Goal: Task Accomplishment & Management: Manage account settings

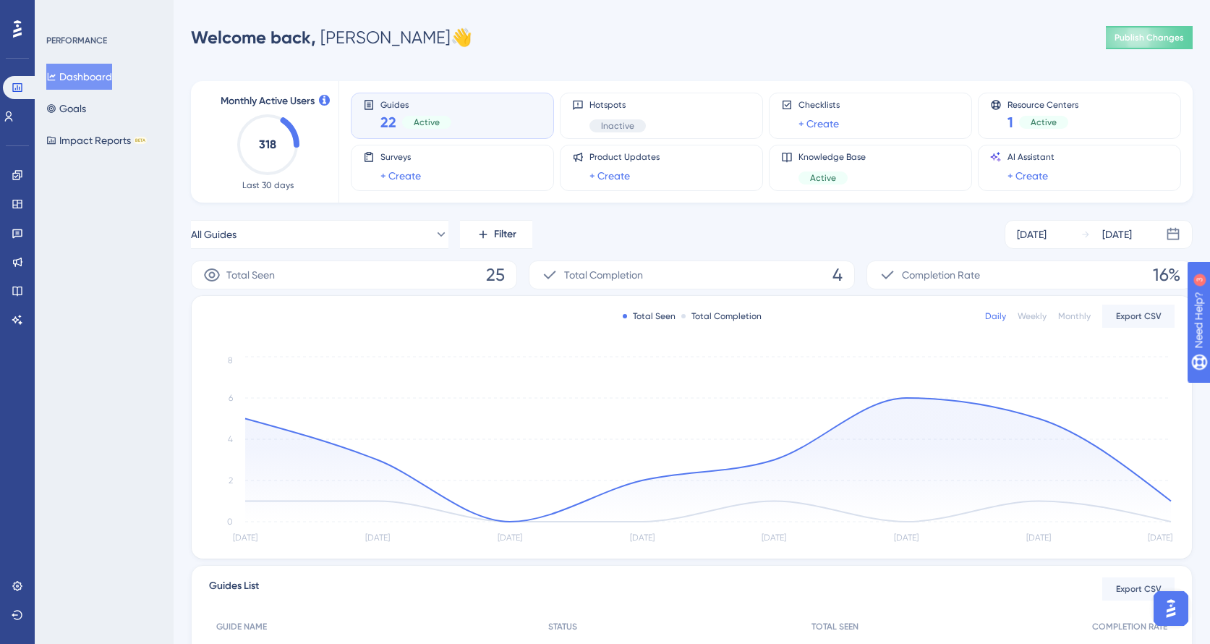
click at [14, 161] on div "Engagement Widgets Feedback Product Updates Knowledge Base AI Assistant" at bounding box center [17, 229] width 23 height 203
click at [14, 174] on icon at bounding box center [18, 175] width 12 height 12
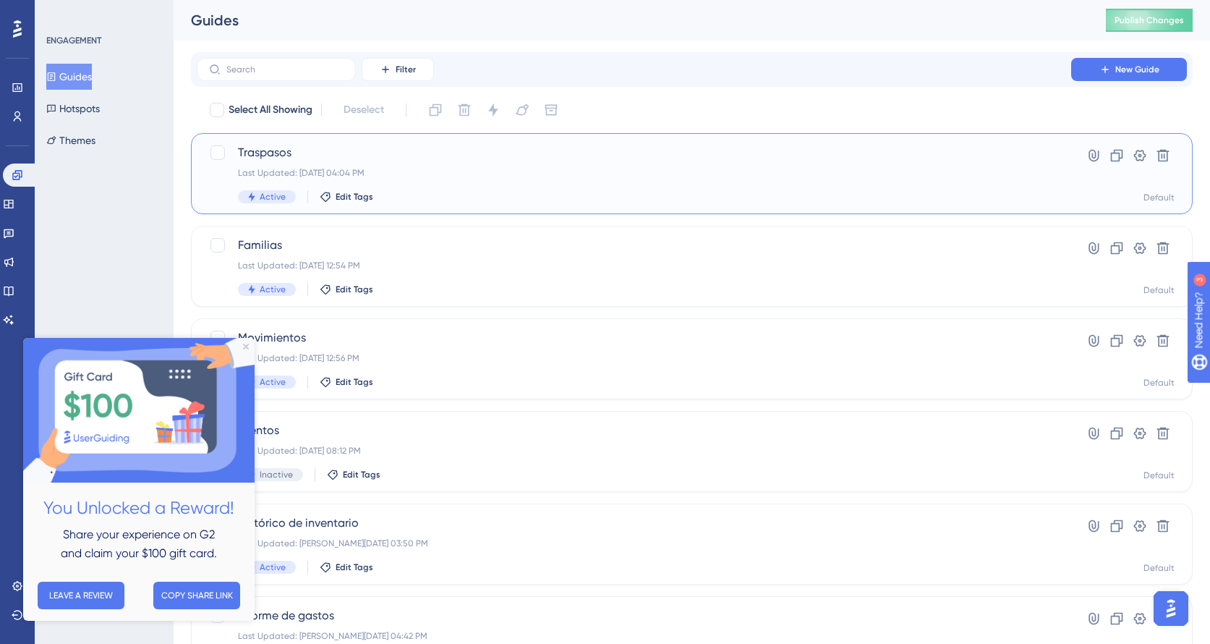
click at [852, 164] on div "Traspasos Last Updated: [DATE] 04:04 PM Active Edit Tags" at bounding box center [634, 173] width 792 height 59
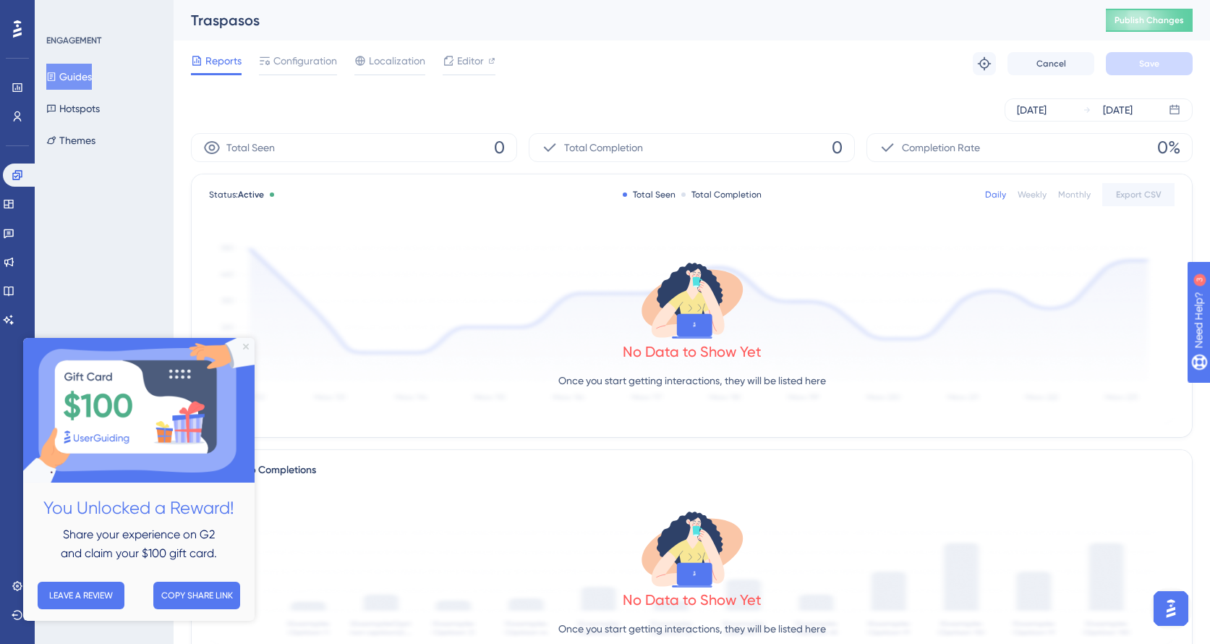
click at [243, 346] on icon "Close Preview" at bounding box center [246, 347] width 6 height 6
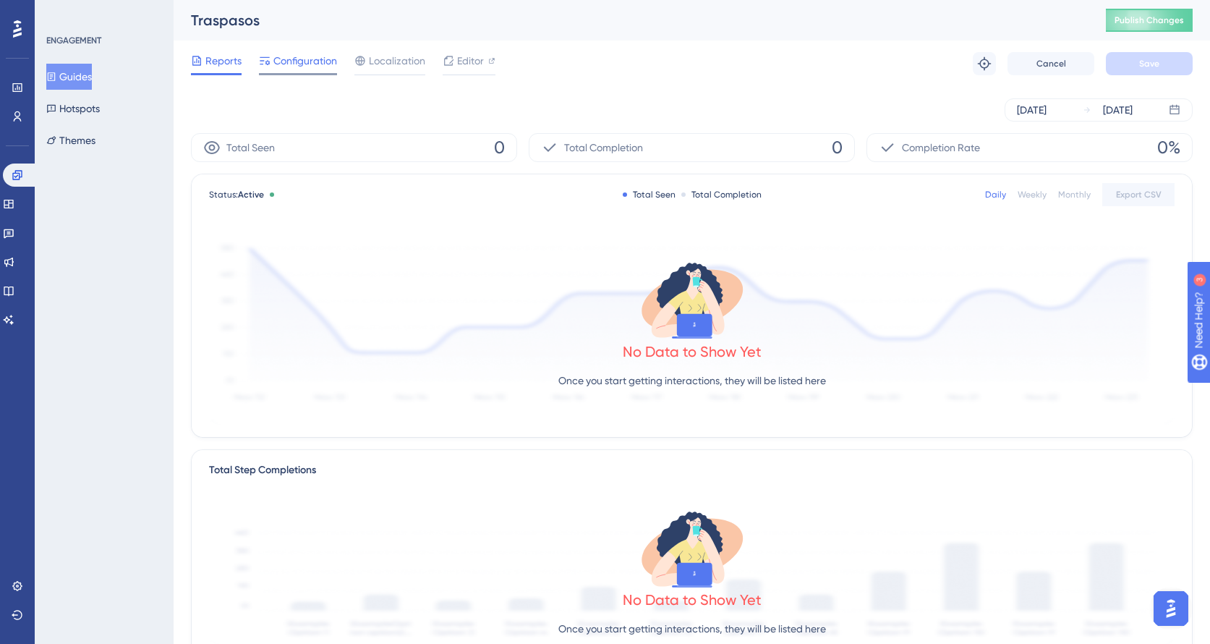
click at [304, 59] on span "Configuration" at bounding box center [305, 60] width 64 height 17
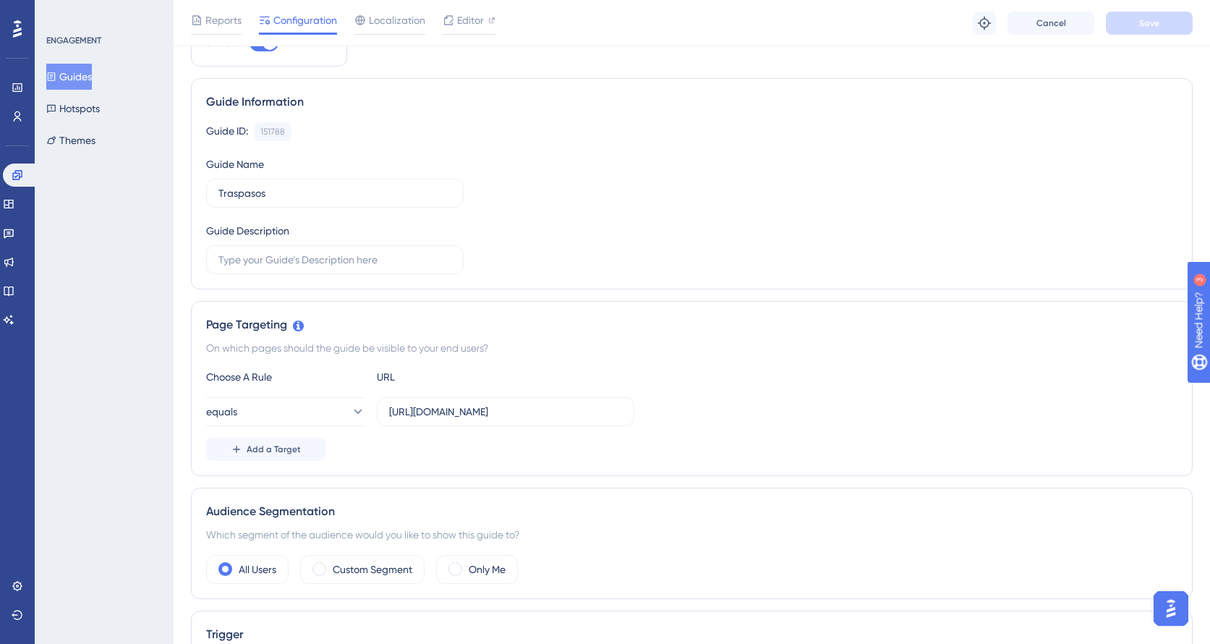
scroll to position [75, 0]
click at [488, 407] on input "[URL][DOMAIN_NAME]" at bounding box center [505, 410] width 233 height 16
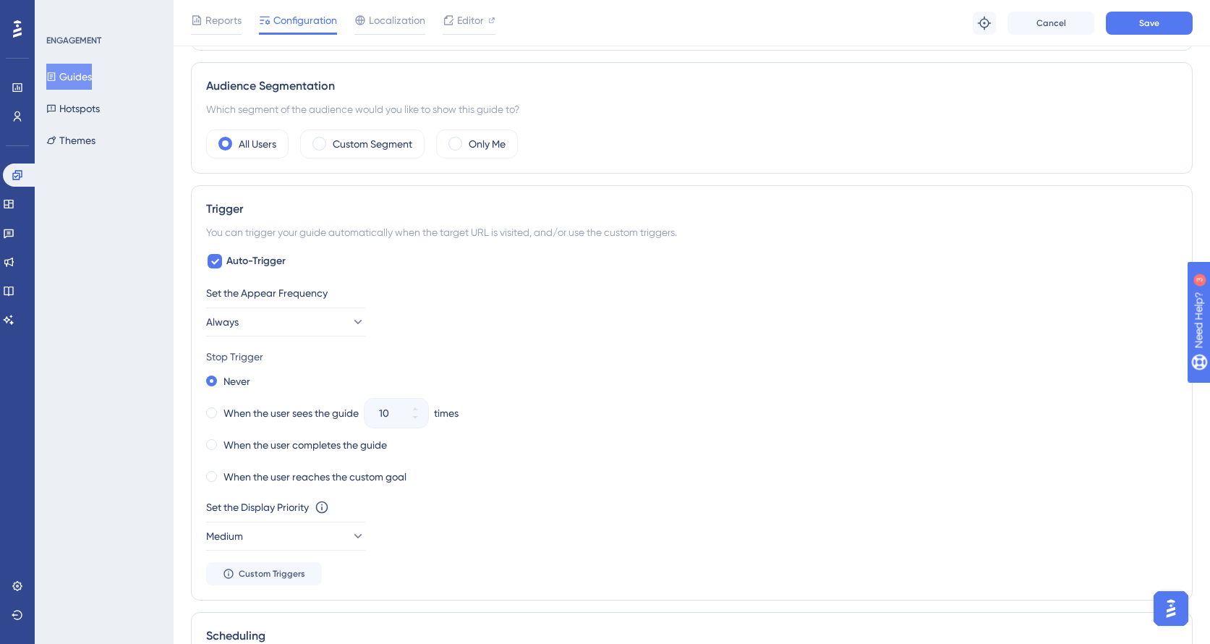
scroll to position [501, 0]
type input "[URL][DOMAIN_NAME]"
click at [240, 441] on label "When the user completes the guide" at bounding box center [306, 443] width 164 height 17
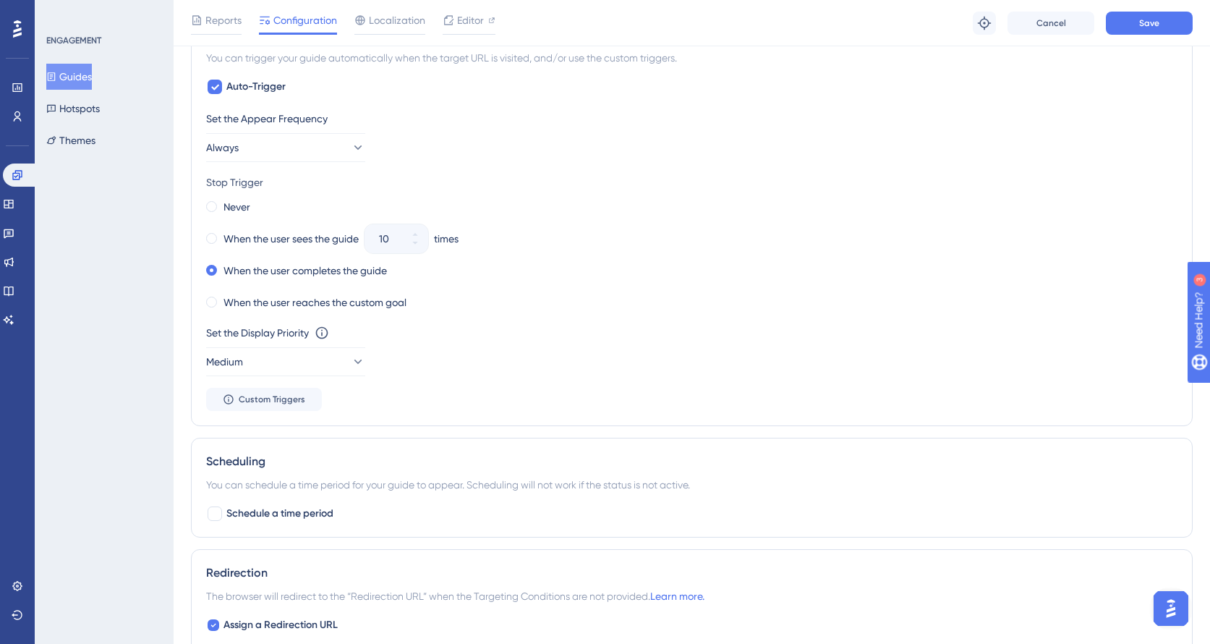
scroll to position [625, 0]
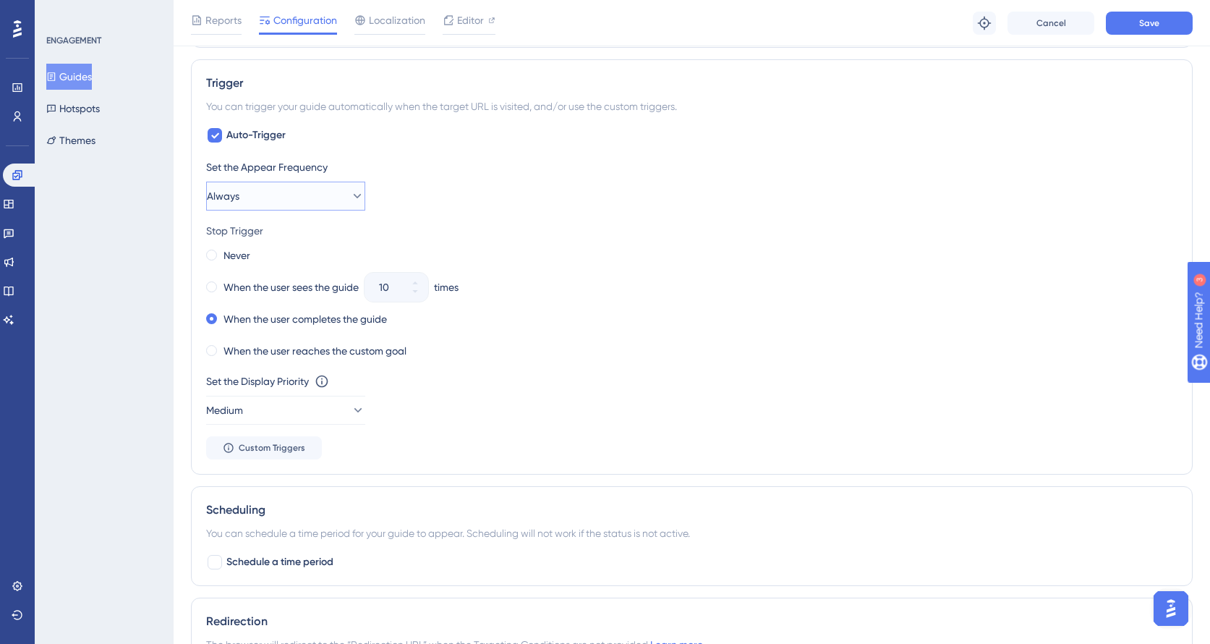
click at [329, 191] on button "Always" at bounding box center [285, 196] width 159 height 29
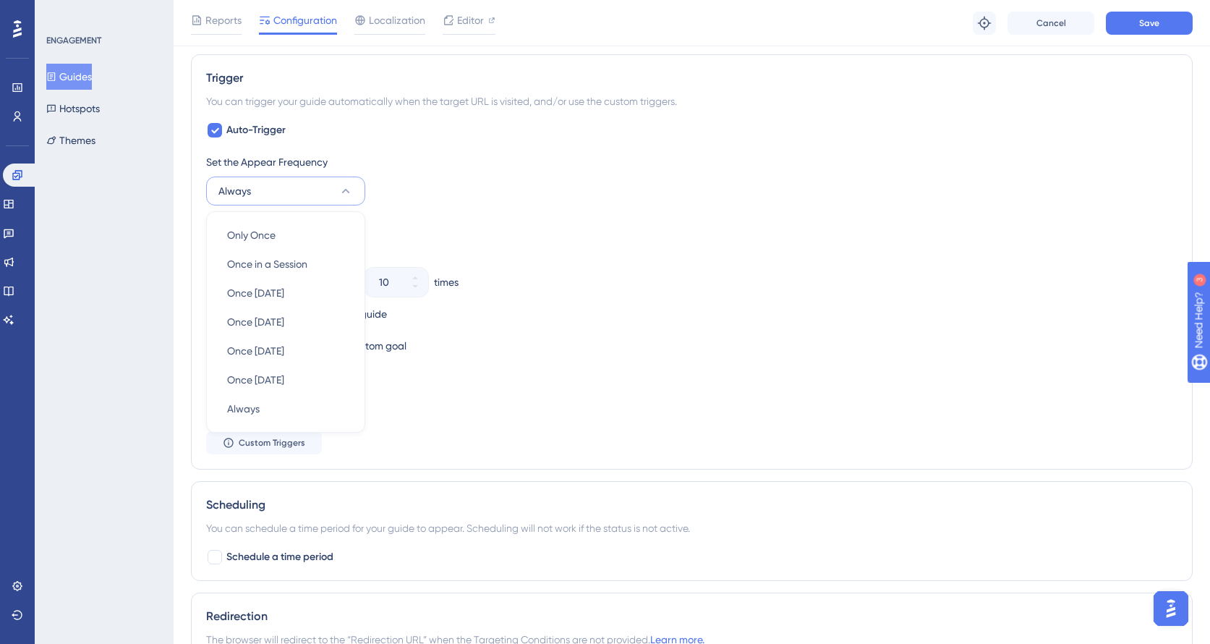
click at [499, 188] on div "Set the Appear Frequency Always Only Once Only Once Once in a Session Once in a…" at bounding box center [692, 179] width 972 height 52
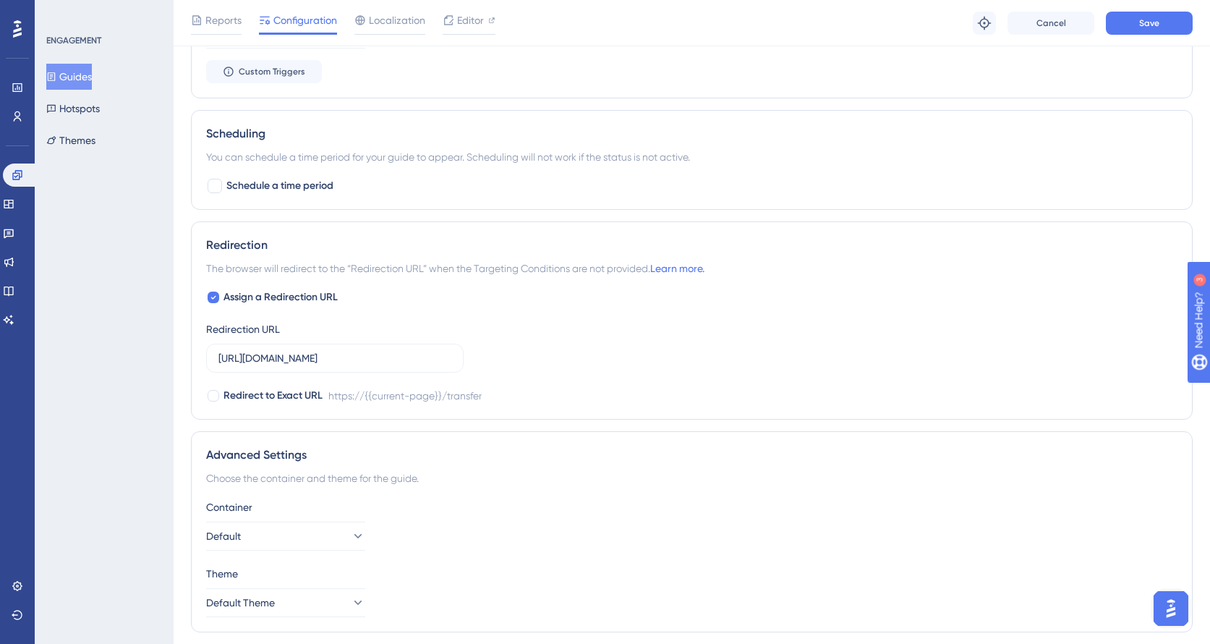
scroll to position [1038, 0]
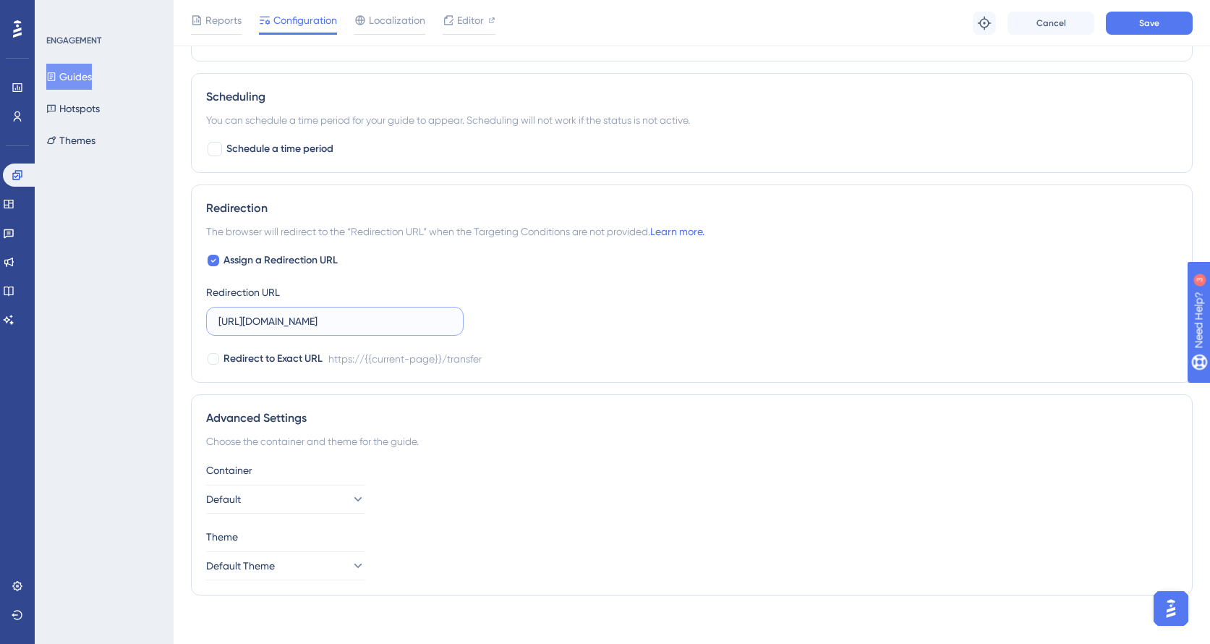
click at [313, 319] on input "[URL][DOMAIN_NAME]" at bounding box center [334, 321] width 233 height 16
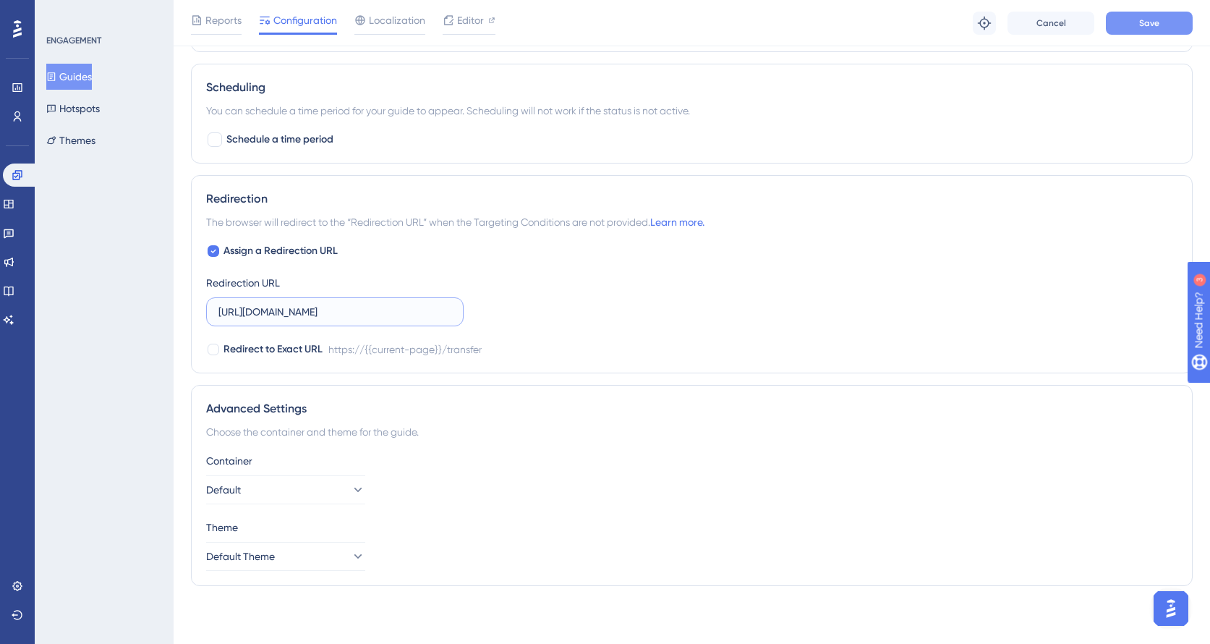
type input "[URL][DOMAIN_NAME]"
click at [1137, 30] on button "Save" at bounding box center [1149, 23] width 87 height 23
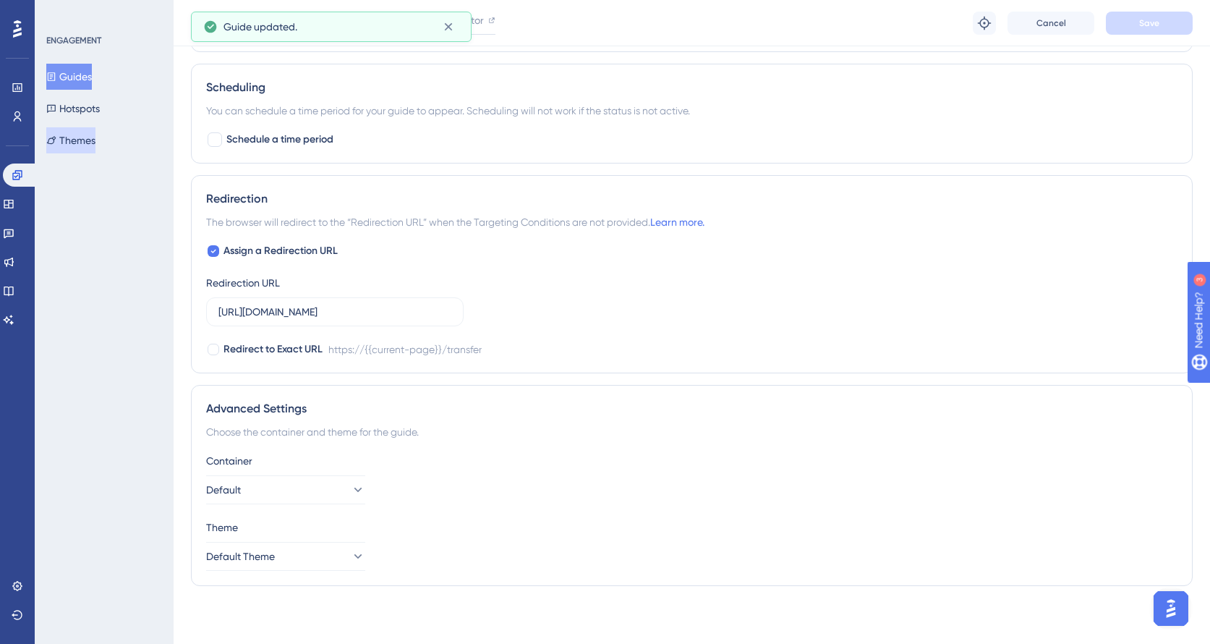
click at [82, 139] on button "Themes" at bounding box center [70, 140] width 49 height 26
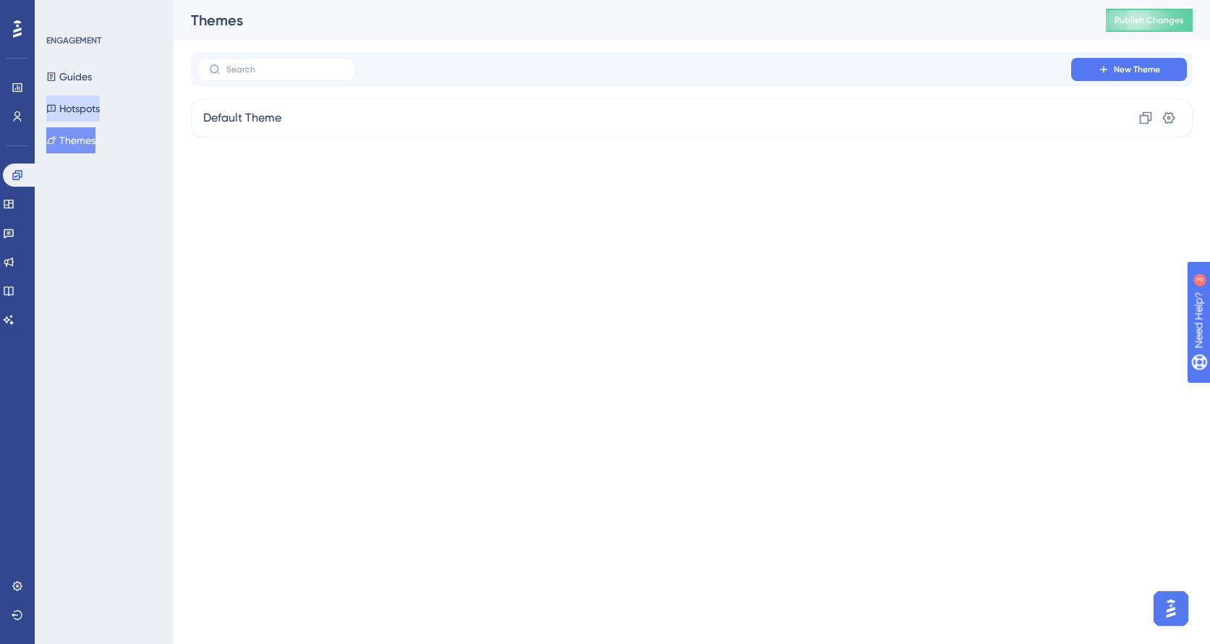
click at [82, 109] on button "Hotspots" at bounding box center [73, 108] width 54 height 26
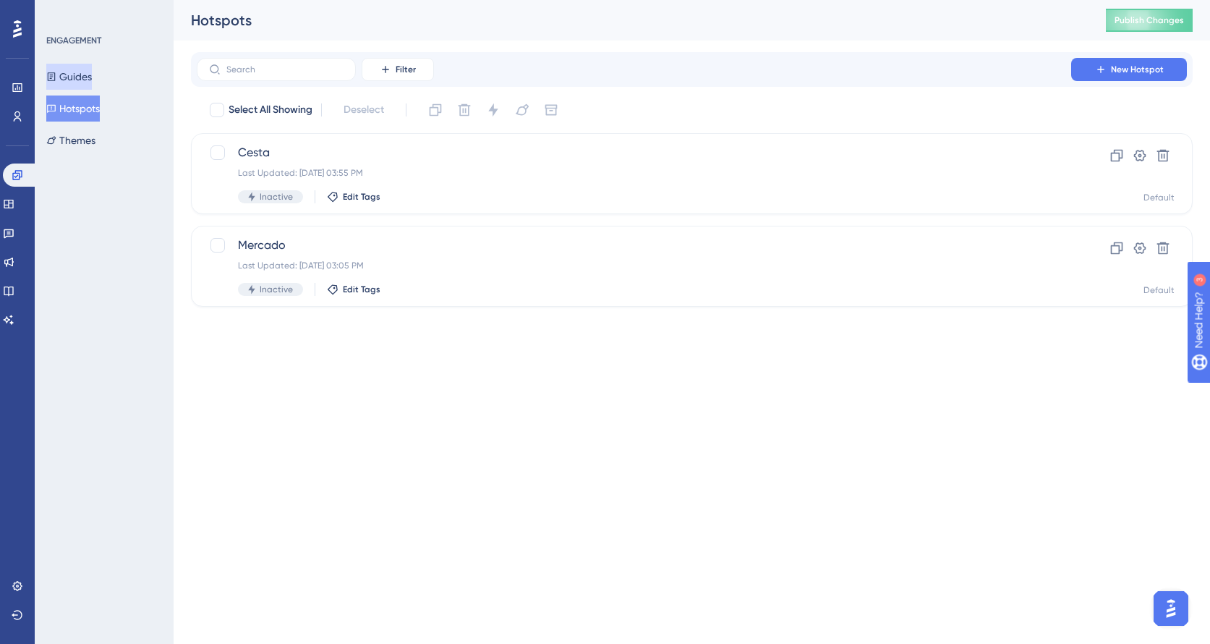
click at [85, 83] on button "Guides" at bounding box center [69, 77] width 46 height 26
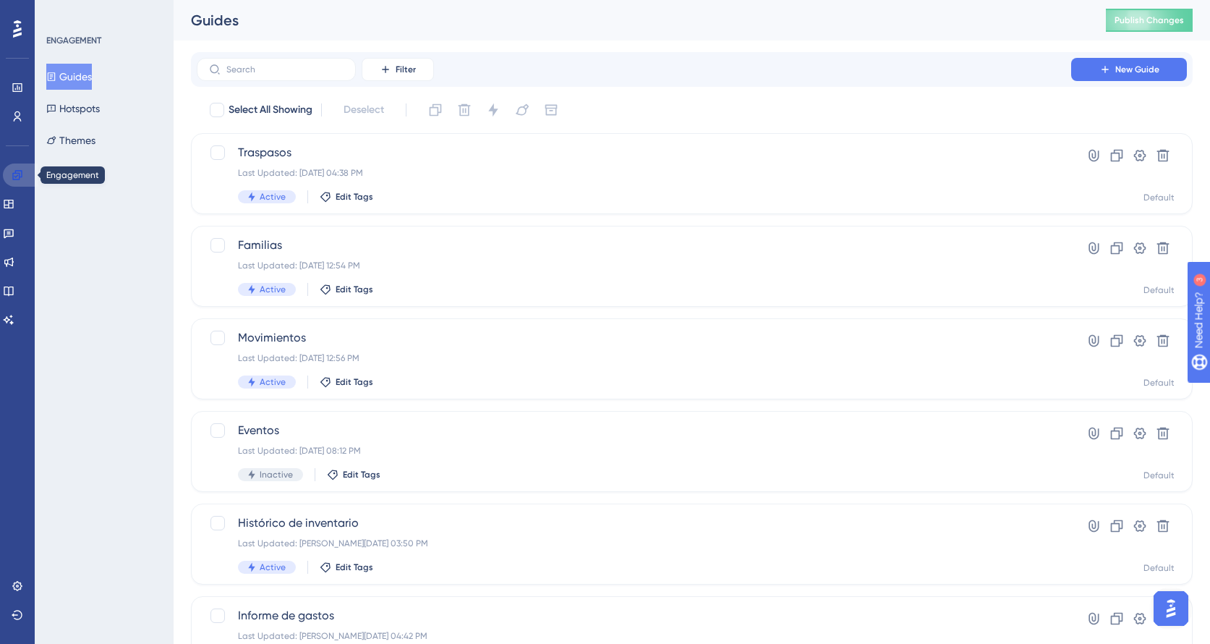
click at [20, 169] on icon at bounding box center [18, 175] width 12 height 12
click at [14, 259] on icon at bounding box center [8, 262] width 9 height 9
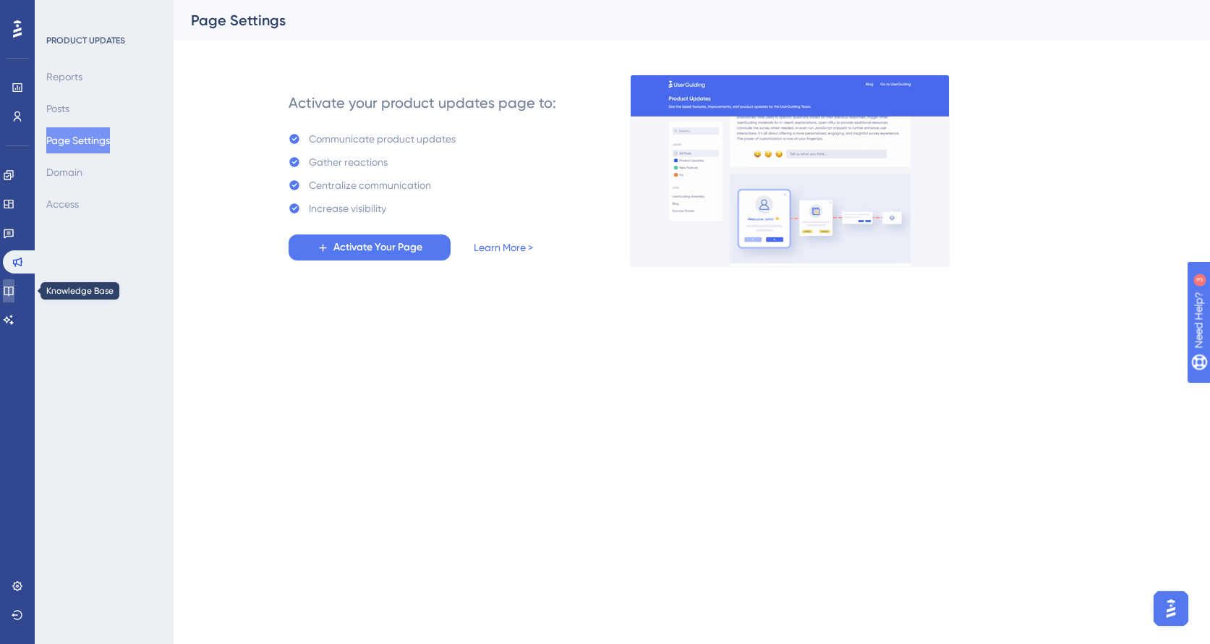
click at [14, 288] on icon at bounding box center [9, 291] width 12 height 12
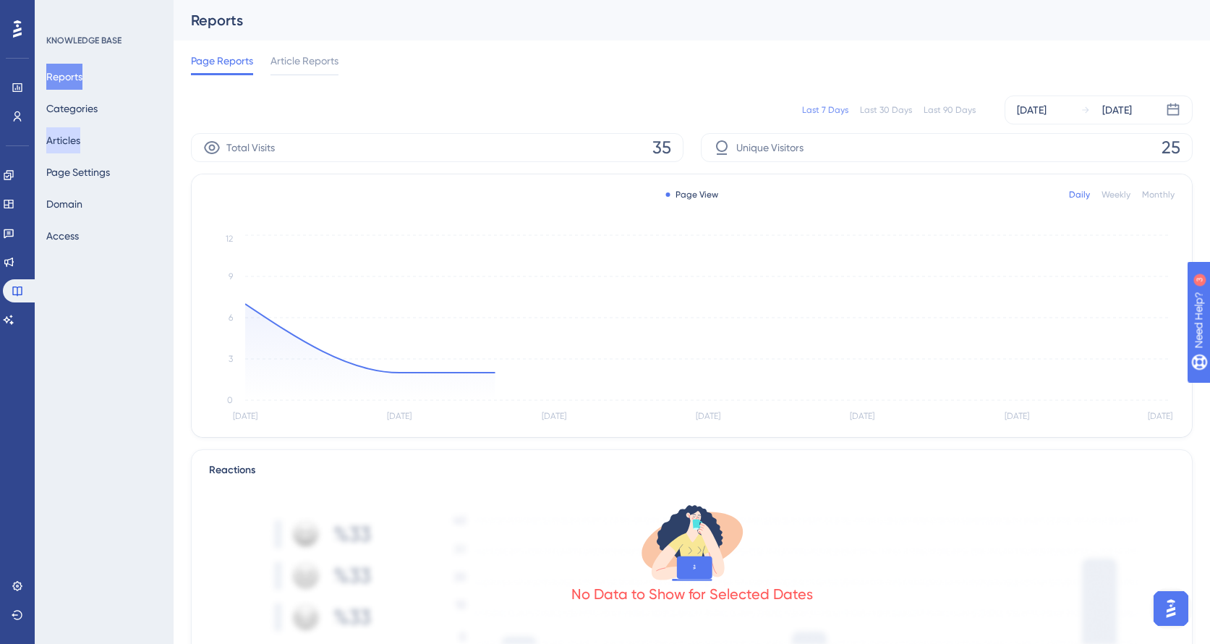
click at [75, 144] on button "Articles" at bounding box center [63, 140] width 34 height 26
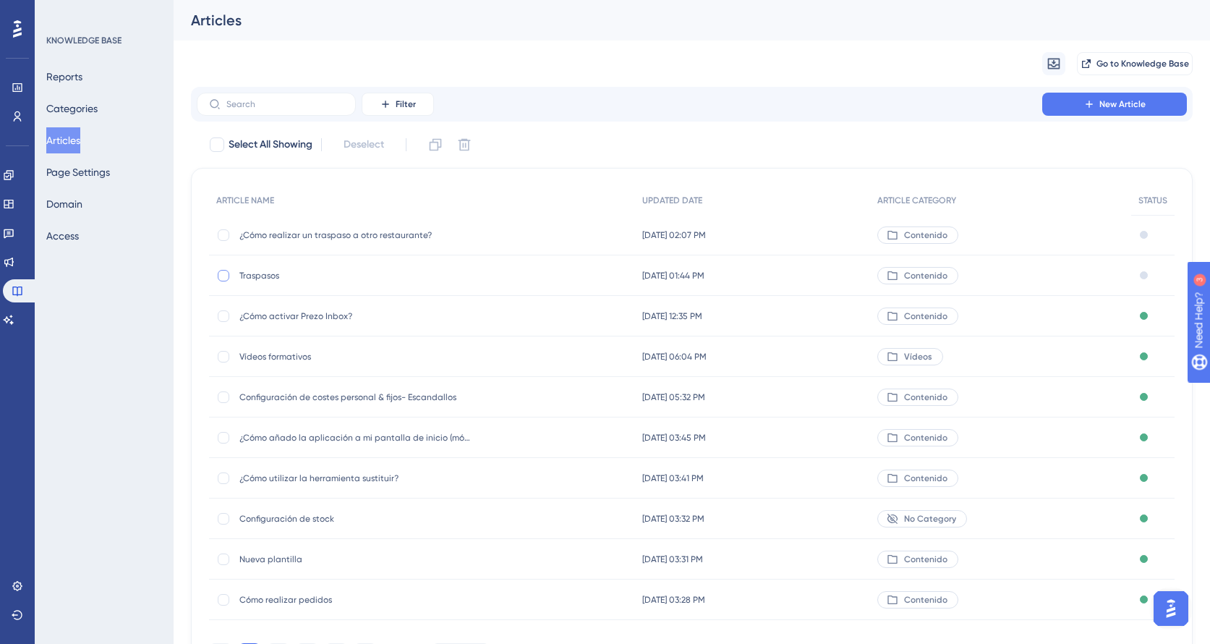
click at [223, 281] on div at bounding box center [223, 275] width 14 height 14
checkbox input "true"
click at [222, 241] on div at bounding box center [223, 235] width 14 height 14
click at [221, 240] on icon at bounding box center [224, 235] width 6 height 12
checkbox input "false"
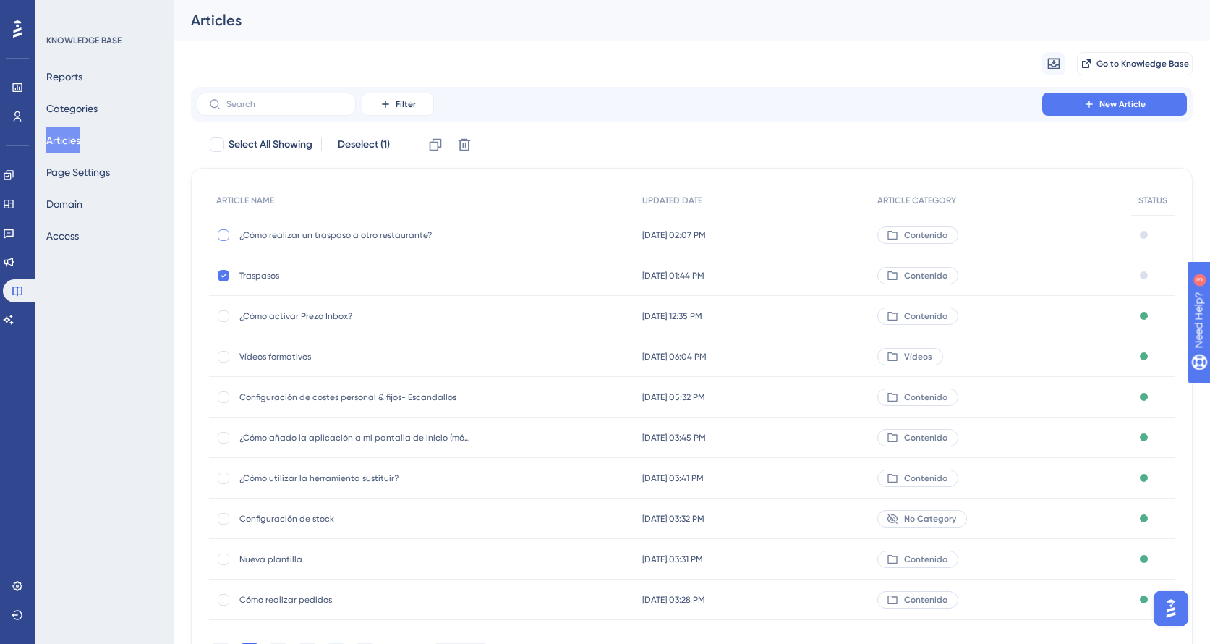
click at [221, 262] on div "Traspasos Traspasos" at bounding box center [422, 275] width 426 height 41
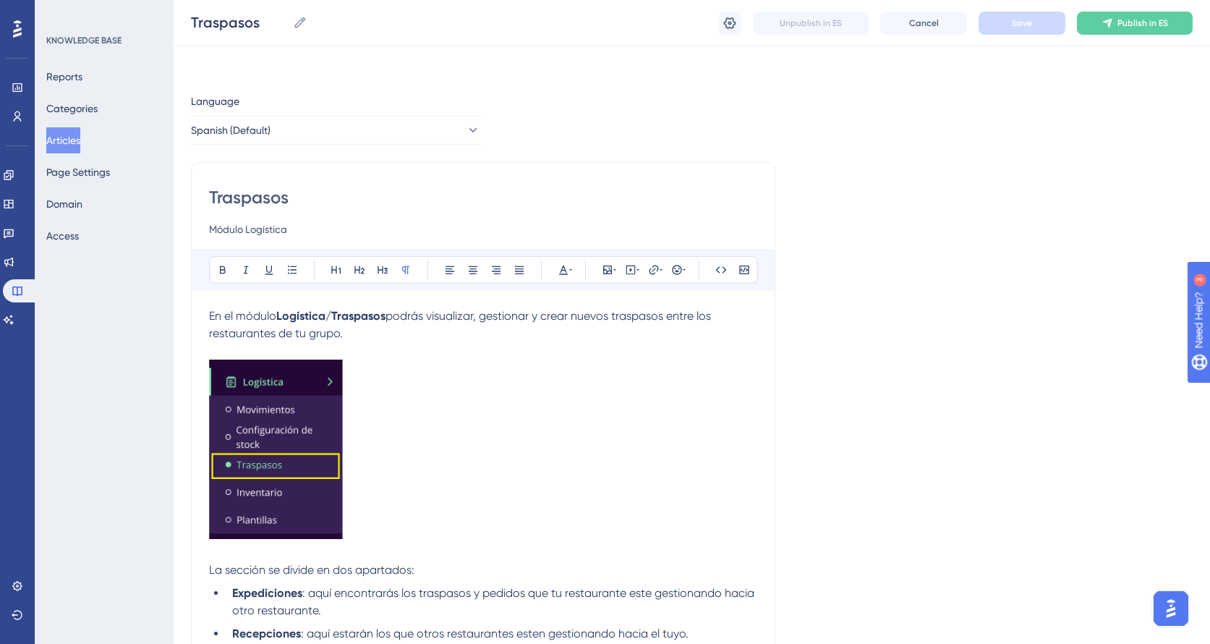
scroll to position [348, 0]
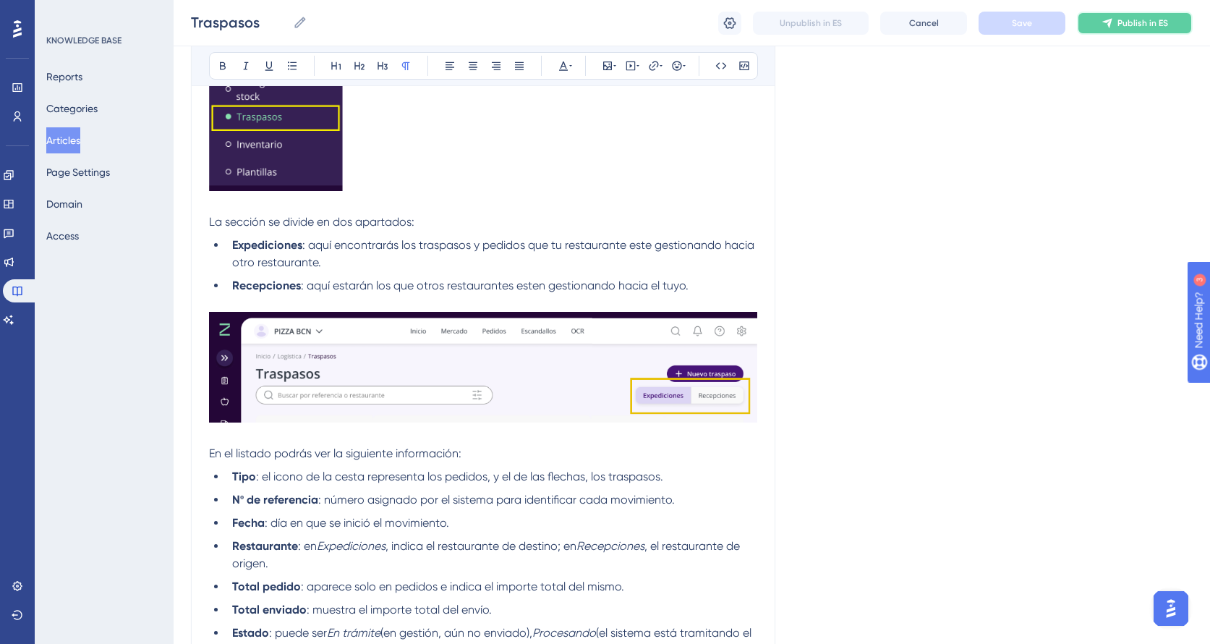
click at [1145, 19] on span "Publish in ES" at bounding box center [1143, 23] width 51 height 12
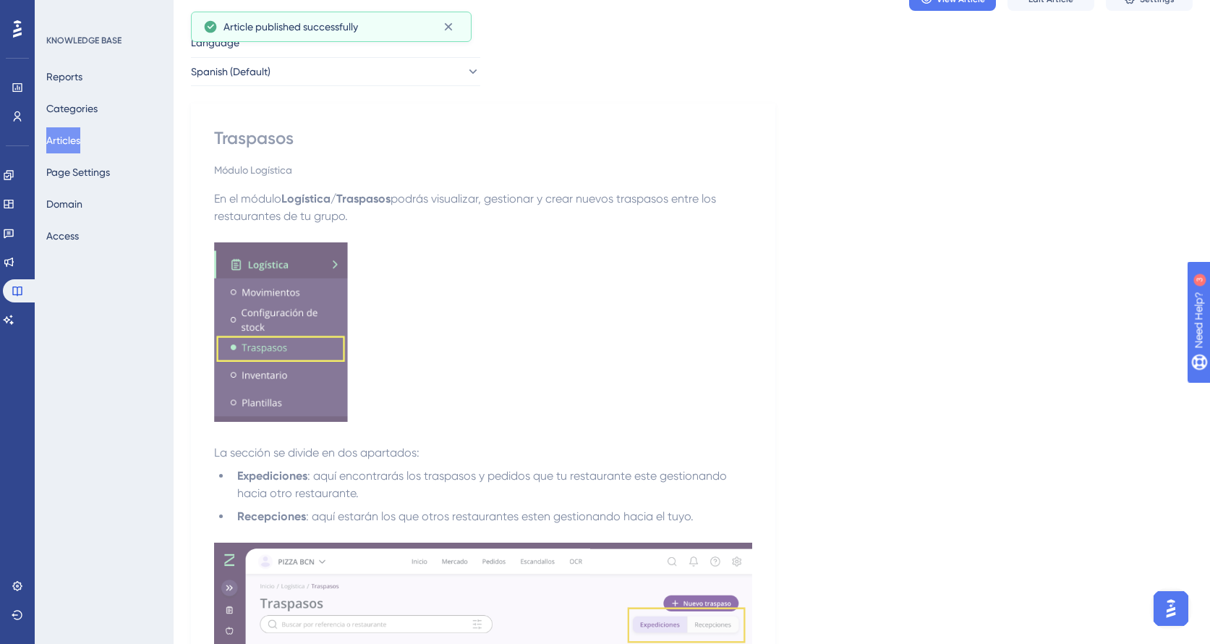
scroll to position [0, 0]
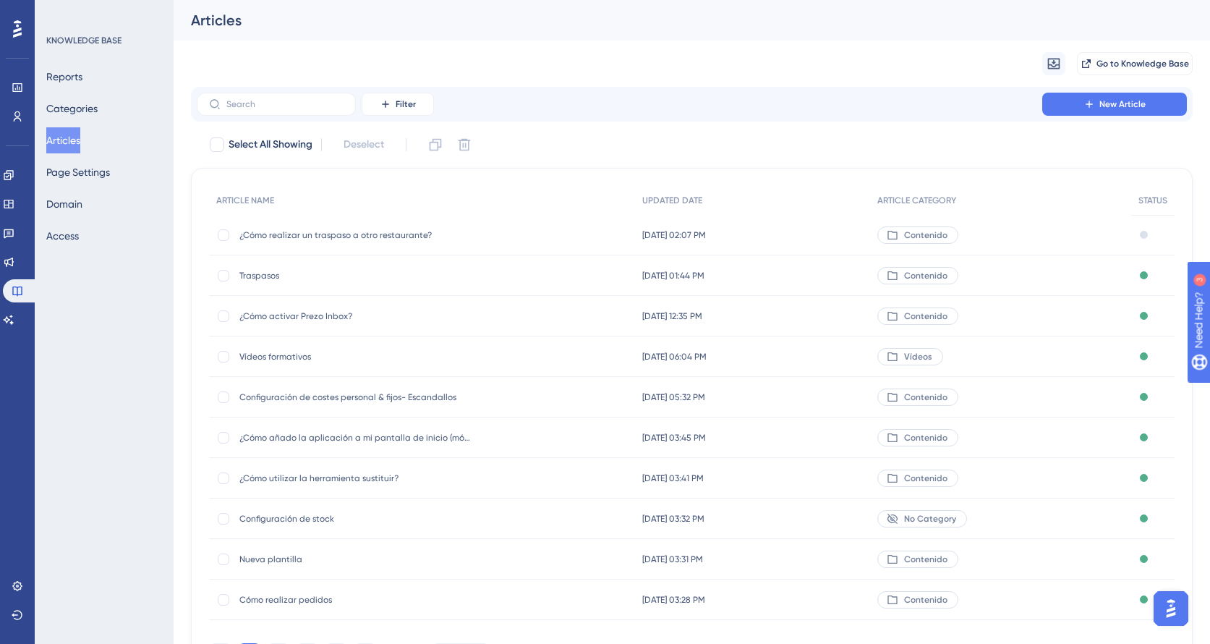
click at [247, 277] on span "Traspasos" at bounding box center [355, 276] width 232 height 12
click at [273, 237] on span "¿Cómo realizar un traspaso a otro restaurante?" at bounding box center [355, 235] width 232 height 12
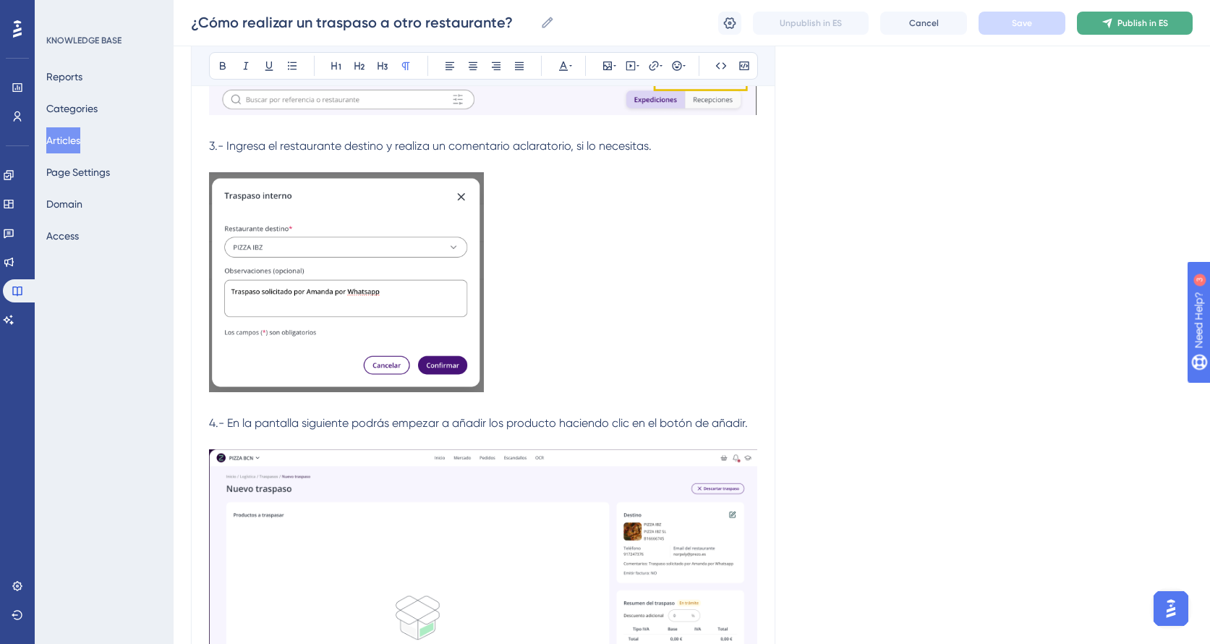
click at [1129, 15] on button "Publish in ES" at bounding box center [1135, 23] width 116 height 23
